Goal: Information Seeking & Learning: Learn about a topic

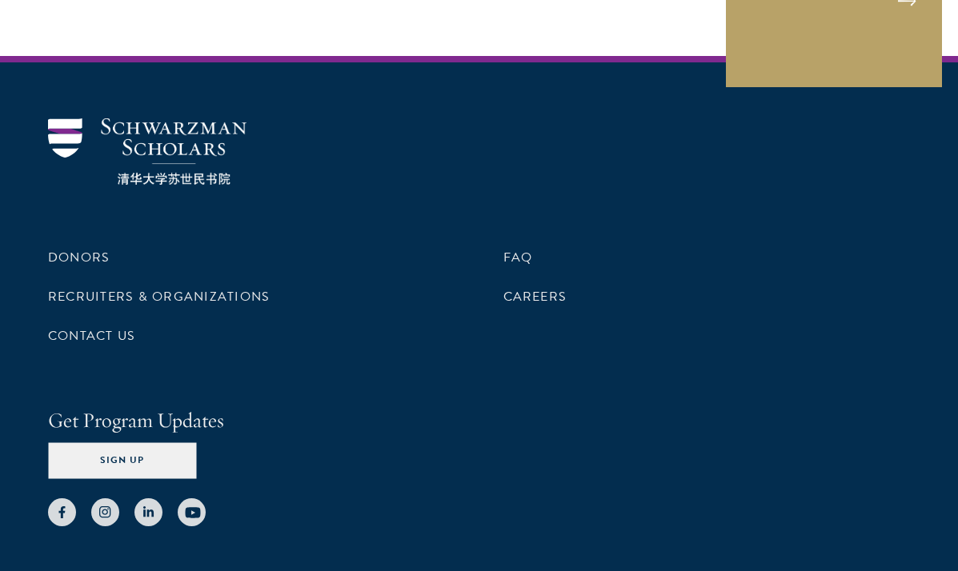
scroll to position [8358, 0]
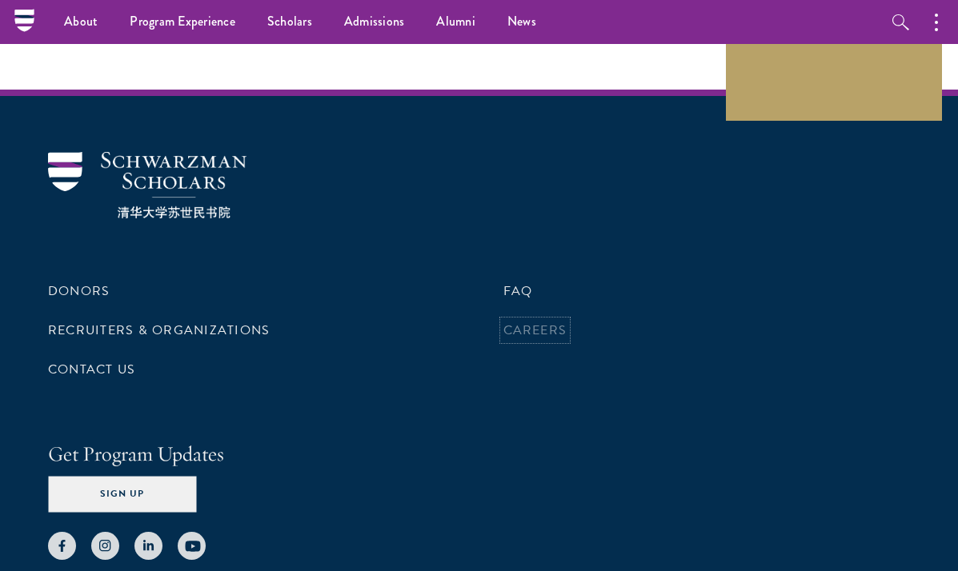
click at [513, 321] on link "Careers" at bounding box center [535, 330] width 64 height 19
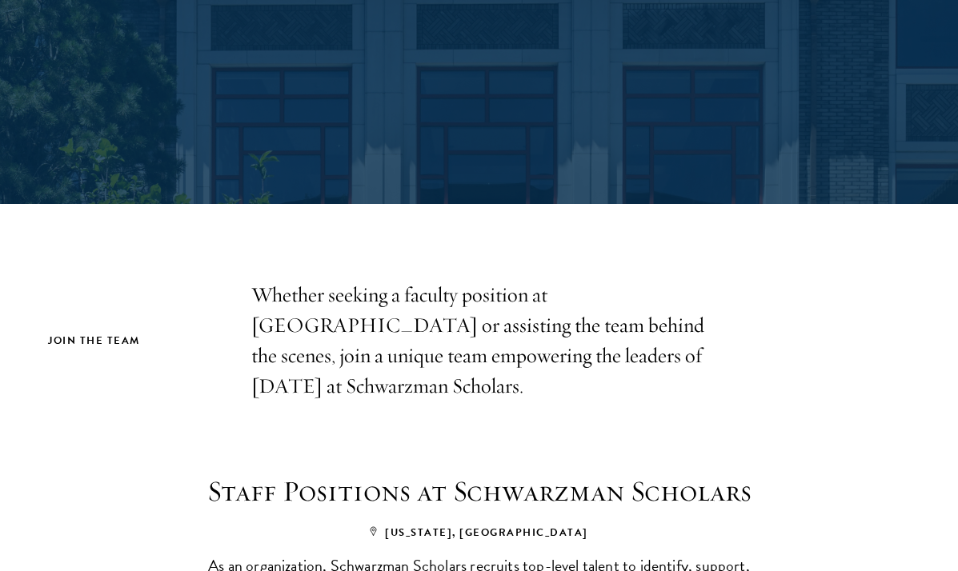
scroll to position [229, 0]
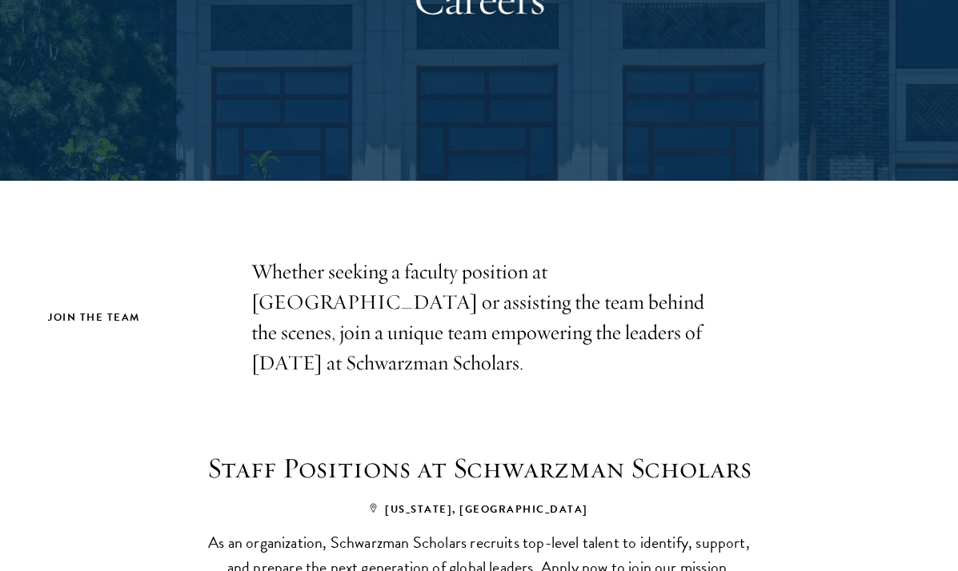
drag, startPoint x: 957, startPoint y: 106, endPoint x: 949, endPoint y: 141, distance: 35.3
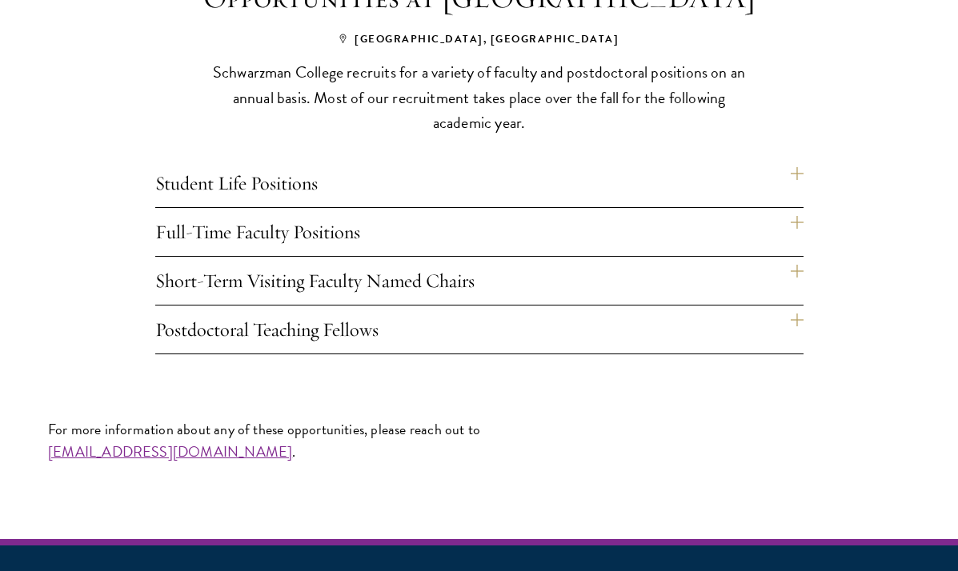
scroll to position [1092, 0]
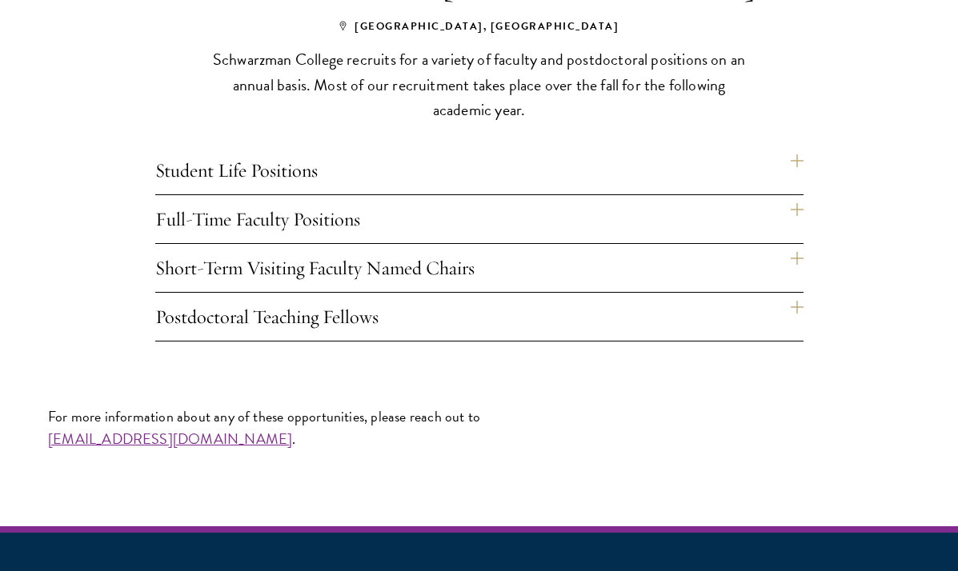
click at [793, 166] on h4 "Student Life Positions" at bounding box center [479, 170] width 648 height 48
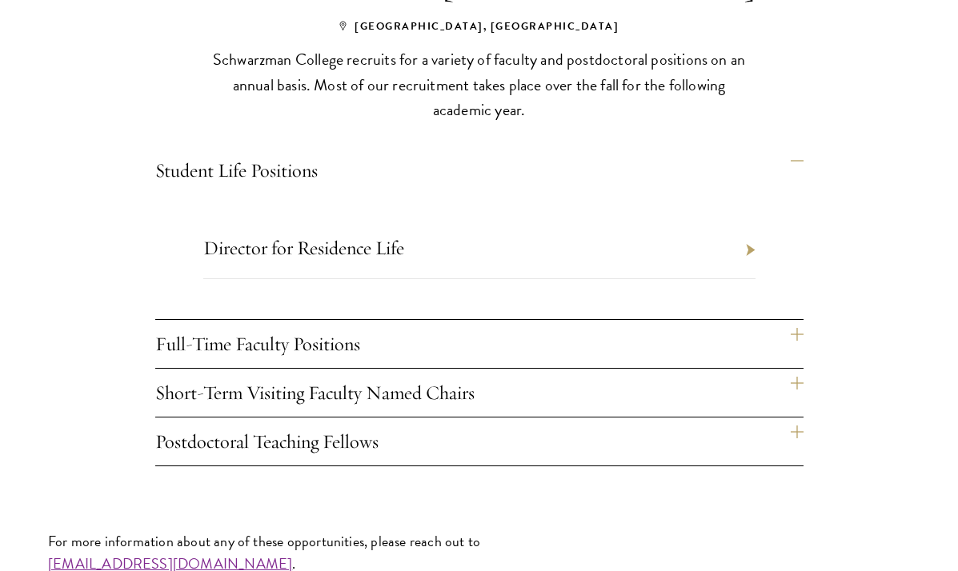
click at [791, 332] on h4 "Full-Time Faculty Positions" at bounding box center [479, 344] width 648 height 48
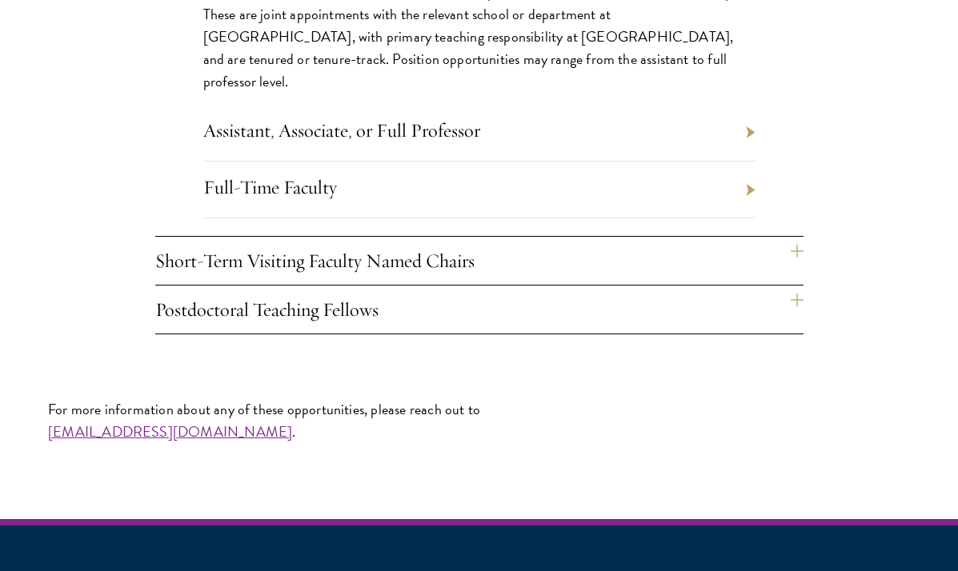
scroll to position [1409, 0]
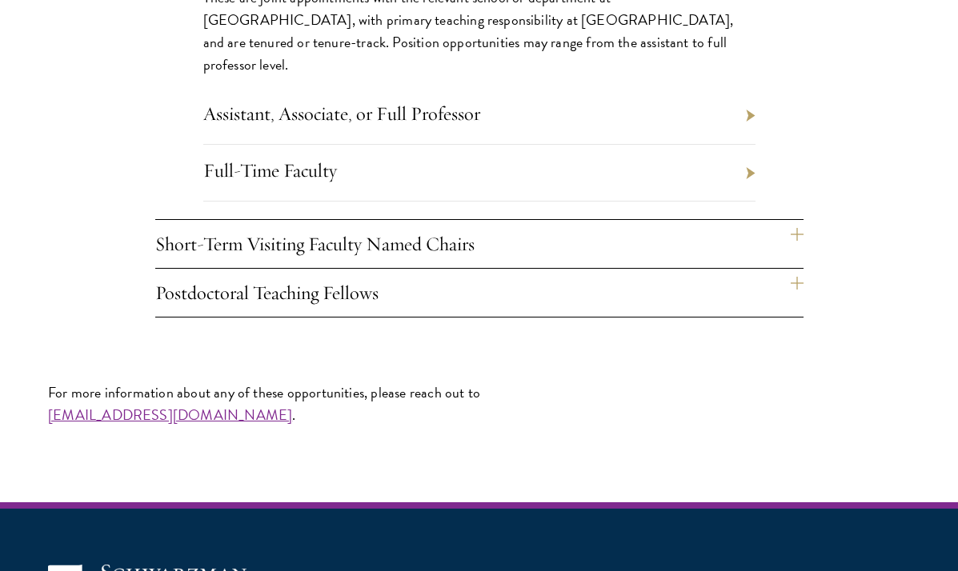
click at [792, 242] on h4 "Short-Term Visiting Faculty Named Chairs" at bounding box center [479, 244] width 648 height 48
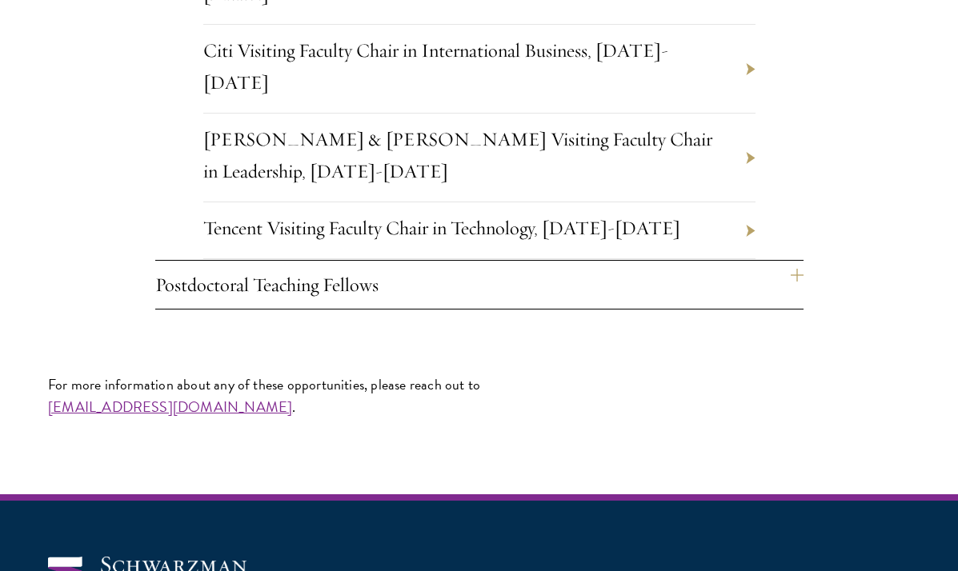
scroll to position [1710, 0]
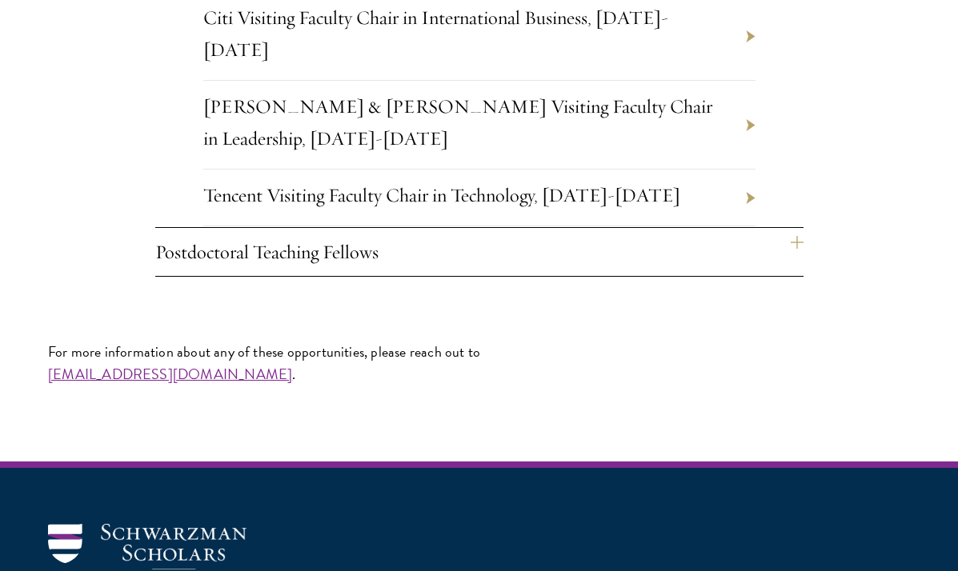
click at [800, 247] on h4 "Postdoctoral Teaching Fellows" at bounding box center [479, 252] width 648 height 48
